Goal: Information Seeking & Learning: Learn about a topic

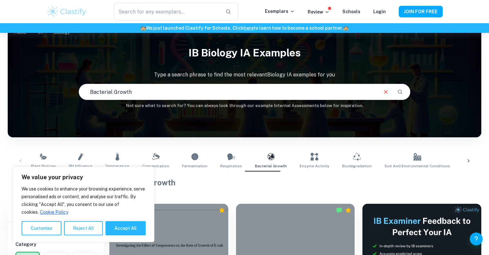
scroll to position [40, 0]
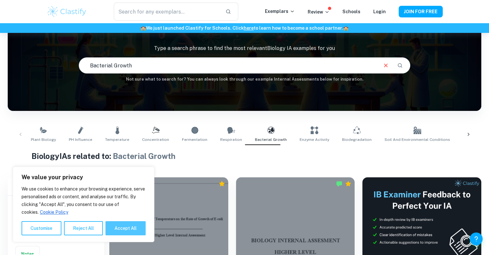
click at [131, 226] on button "Accept All" at bounding box center [126, 228] width 40 height 14
checkbox input "true"
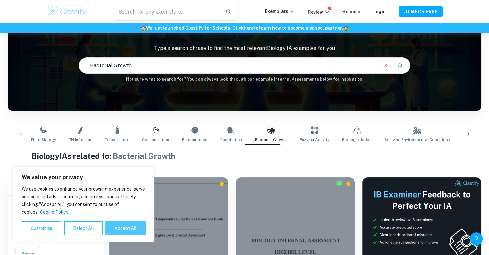
checkbox input "true"
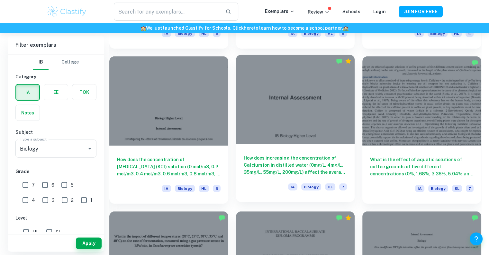
scroll to position [1555, 0]
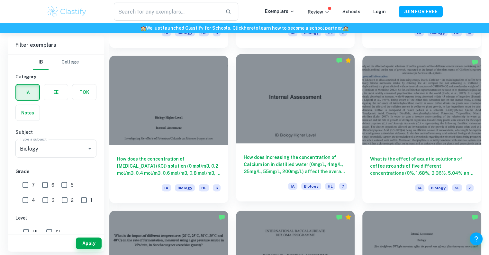
click at [299, 112] on div at bounding box center [295, 98] width 119 height 89
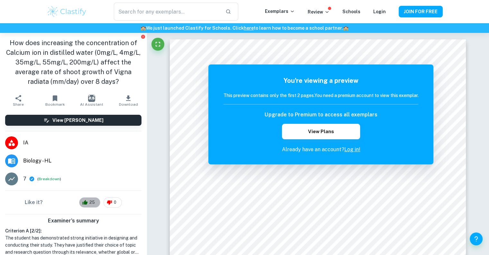
click at [86, 200] on span "25" at bounding box center [92, 202] width 13 height 6
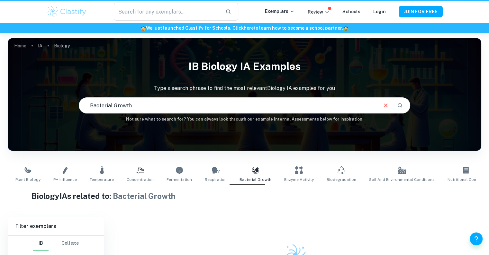
scroll to position [59, 0]
